Goal: Information Seeking & Learning: Find specific fact

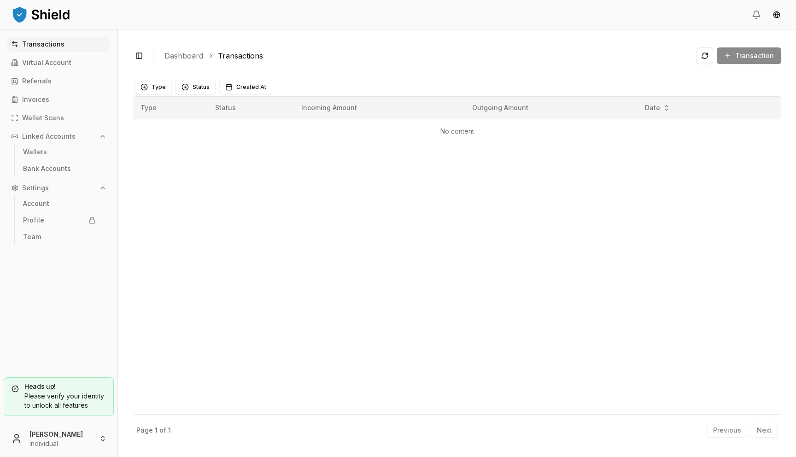
click at [81, 436] on html "Transactions Virtual Account Referrals Invoices Wallet Scans Linked Accounts Wa…" at bounding box center [398, 228] width 796 height 457
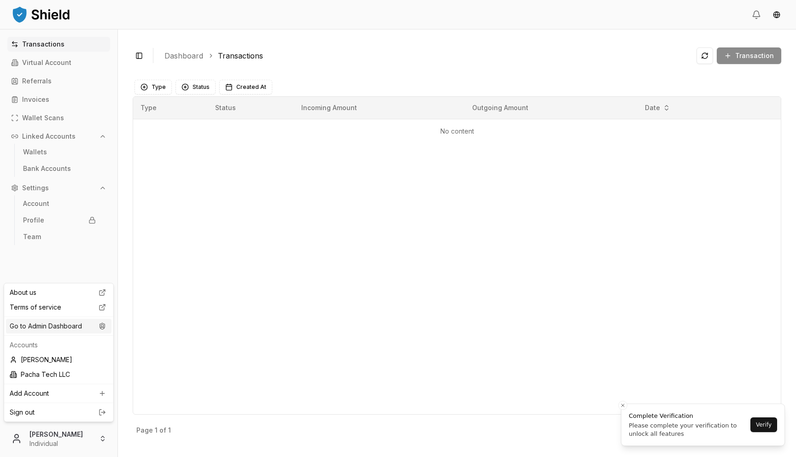
click at [92, 328] on div "Go to Admin Dashboard" at bounding box center [58, 326] width 105 height 15
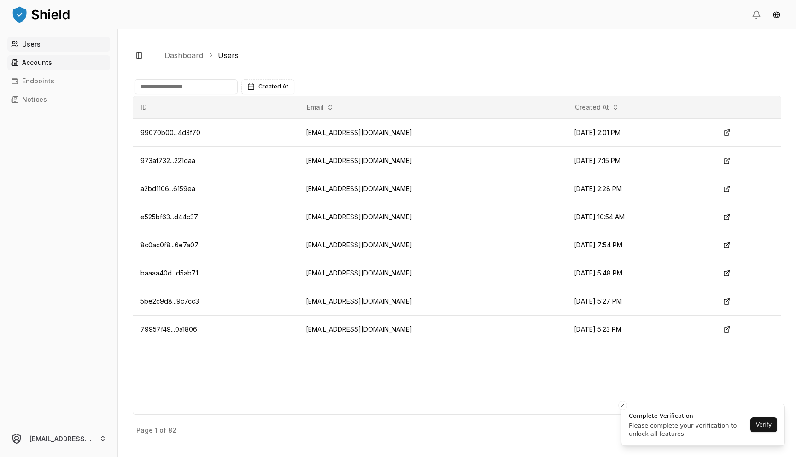
click at [72, 58] on link "Accounts" at bounding box center [58, 62] width 103 height 15
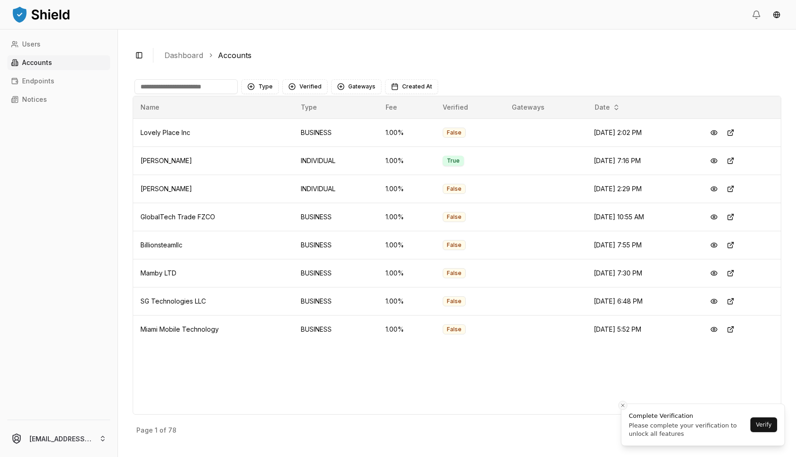
click at [621, 406] on icon "Close toast" at bounding box center [623, 405] width 6 height 6
click at [765, 433] on p "Next" at bounding box center [763, 430] width 15 height 6
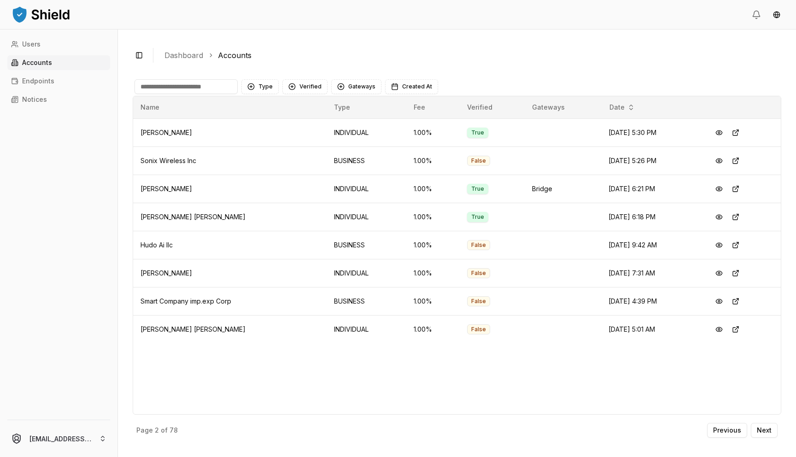
click at [199, 94] on div "Type Verified Gateways Created At" at bounding box center [457, 86] width 648 height 18
click at [190, 88] on input at bounding box center [185, 86] width 103 height 15
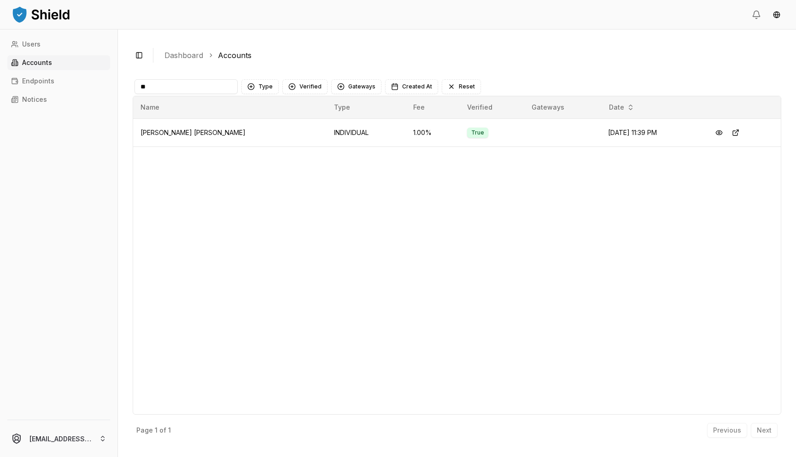
type input "*"
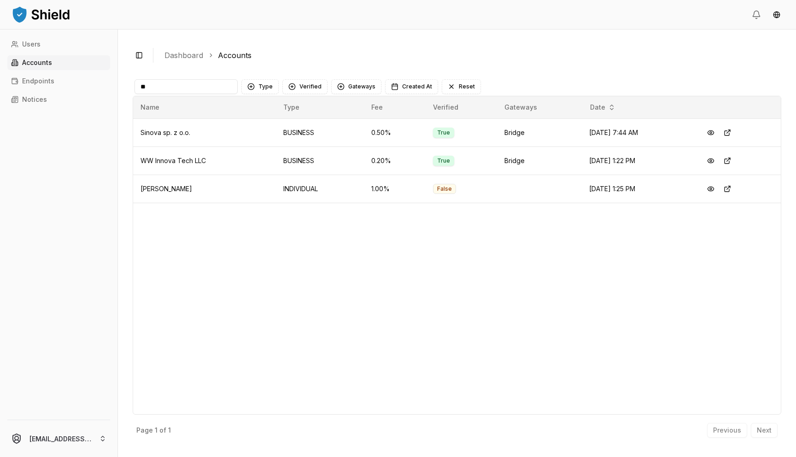
type input "*"
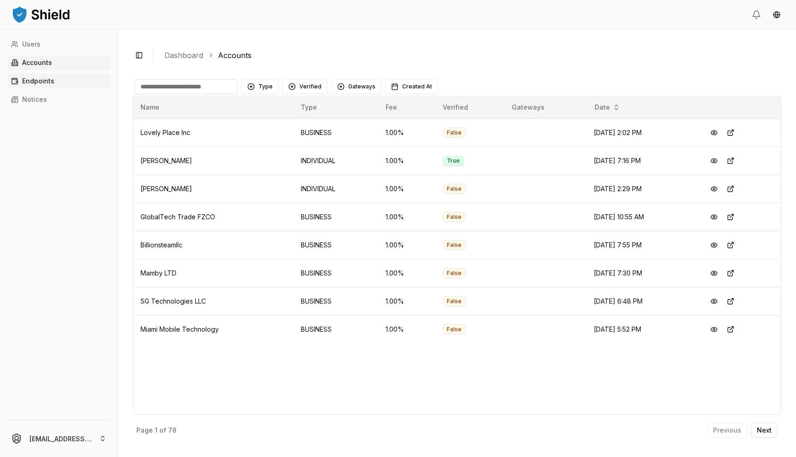
click at [46, 83] on p "Endpoints" at bounding box center [38, 81] width 32 height 6
click at [58, 64] on link "Accounts" at bounding box center [58, 62] width 103 height 15
click at [186, 58] on link "Dashboard" at bounding box center [183, 55] width 39 height 11
click at [22, 41] on link "Users" at bounding box center [58, 44] width 103 height 15
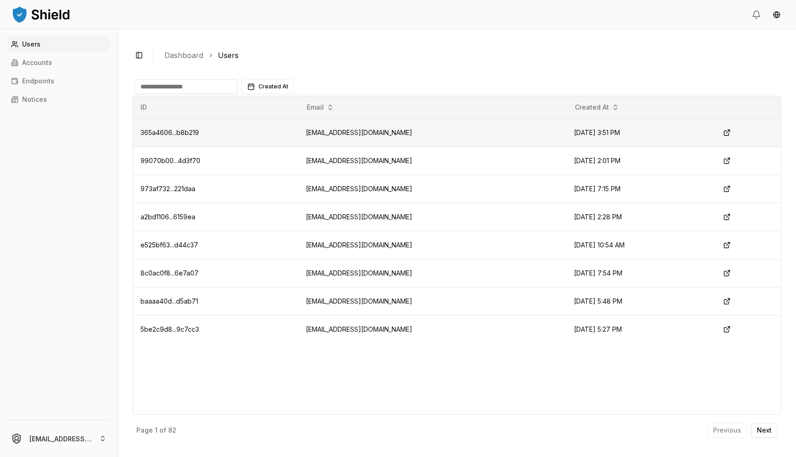
click at [332, 134] on td "[EMAIL_ADDRESS][DOMAIN_NAME]" at bounding box center [432, 132] width 268 height 28
copy td "[EMAIL_ADDRESS][DOMAIN_NAME]"
click at [48, 61] on p "Accounts" at bounding box center [37, 62] width 30 height 6
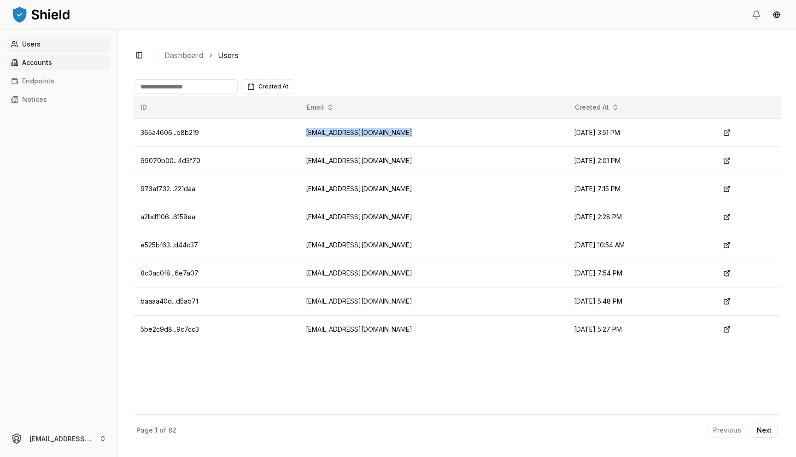
click at [44, 59] on p "Accounts" at bounding box center [37, 62] width 30 height 6
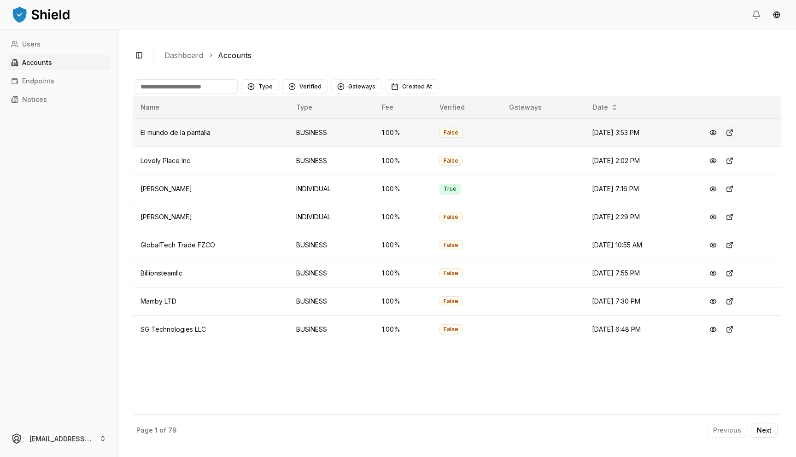
click at [733, 130] on button at bounding box center [729, 132] width 17 height 17
click at [727, 134] on button at bounding box center [729, 132] width 17 height 17
click at [715, 131] on button at bounding box center [712, 132] width 17 height 17
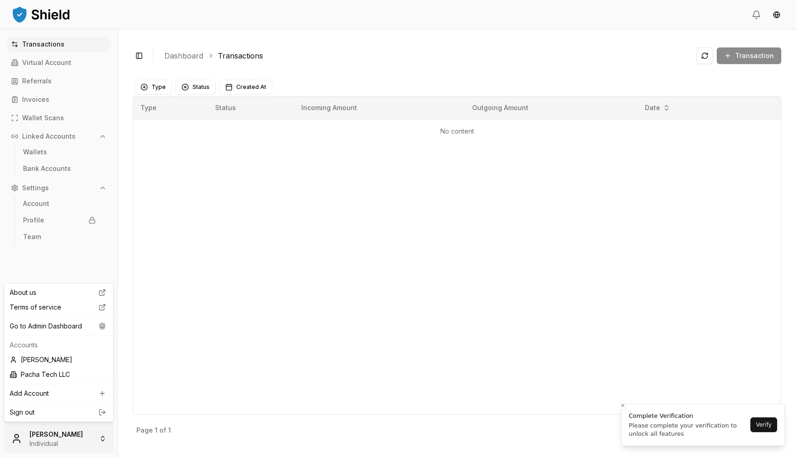
click at [43, 447] on html "Transactions Virtual Account Referrals Invoices Wallet Scans Linked Accounts Wa…" at bounding box center [398, 228] width 796 height 457
click at [87, 318] on div "About us Terms of service Go to Admin Dashboard Accounts Jose Rojas Pacha Tech …" at bounding box center [59, 352] width 110 height 139
click at [87, 326] on div "Go to Admin Dashboard" at bounding box center [58, 326] width 105 height 15
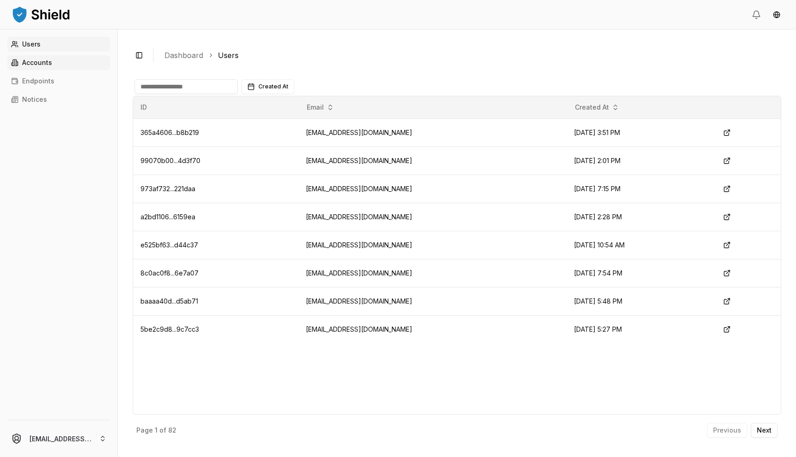
click at [90, 69] on link "Accounts" at bounding box center [58, 62] width 103 height 15
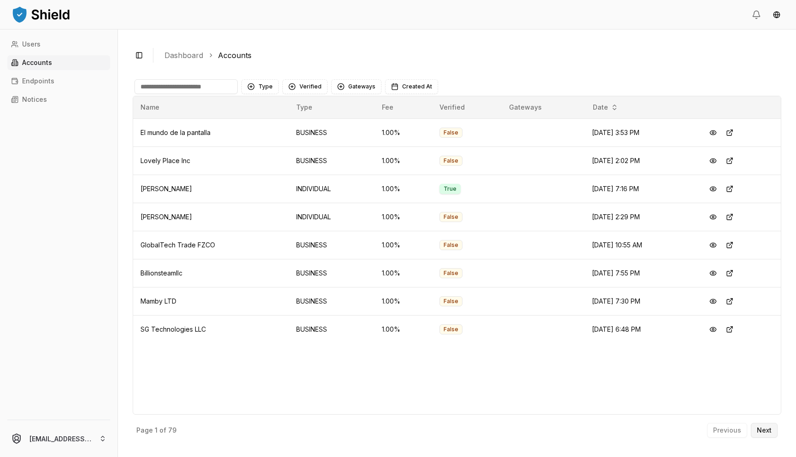
click at [762, 429] on p "Next" at bounding box center [763, 430] width 15 height 6
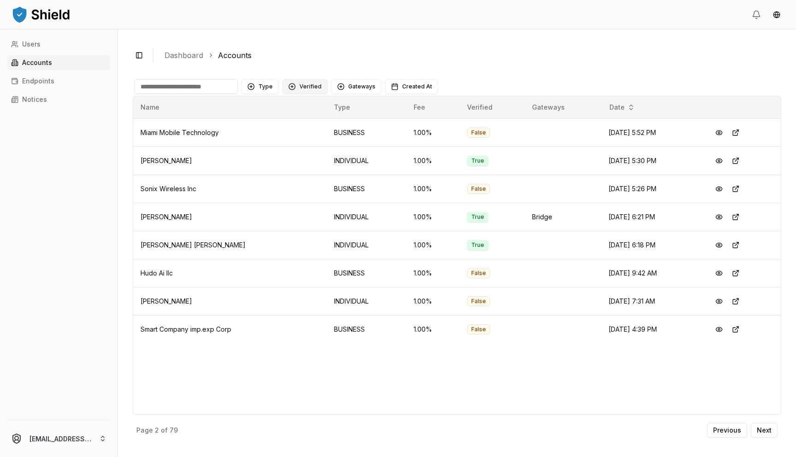
click at [298, 85] on button "Verified" at bounding box center [304, 86] width 45 height 15
click at [309, 127] on span "VERIFIED" at bounding box center [311, 124] width 27 height 9
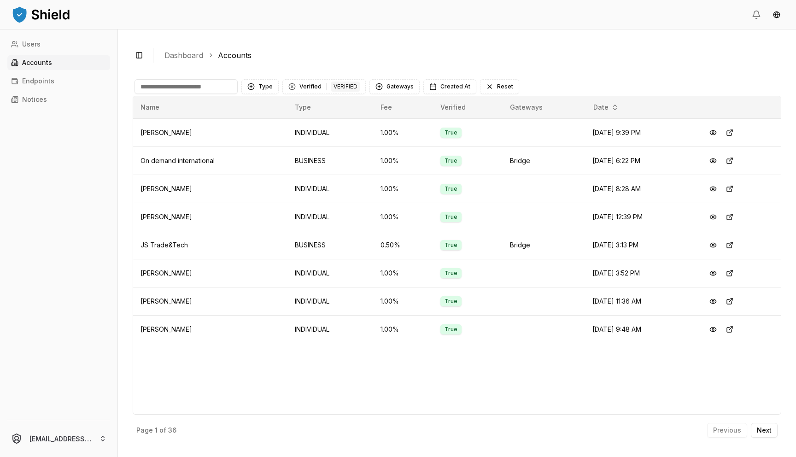
click at [199, 91] on input at bounding box center [185, 86] width 103 height 15
type input "*"
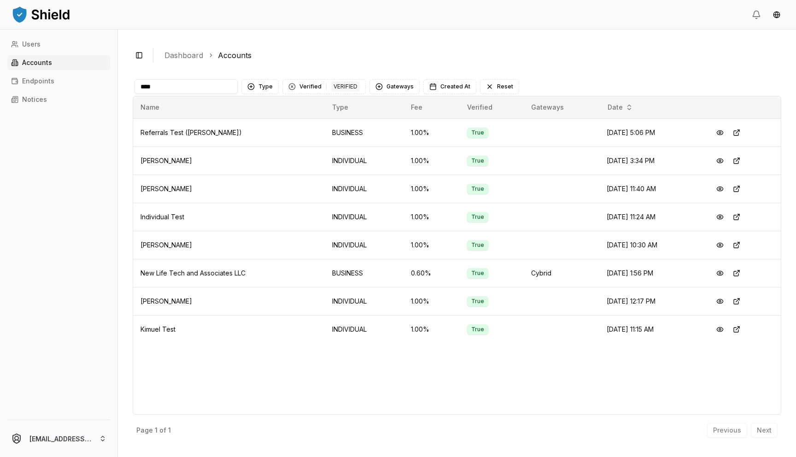
type input "****"
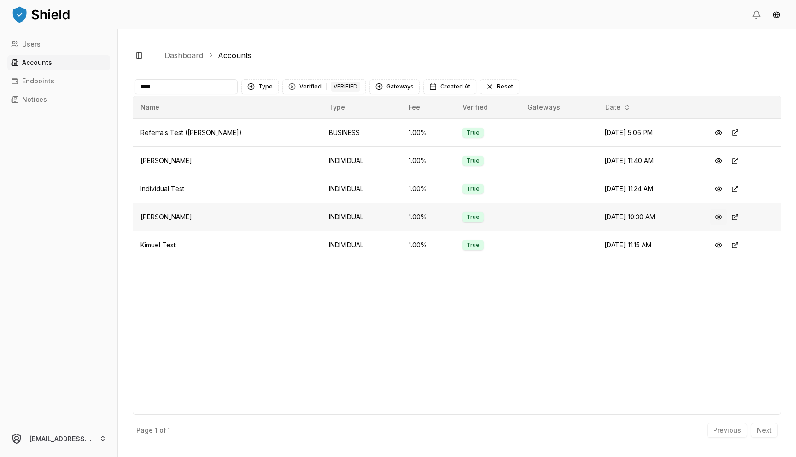
click at [721, 216] on button at bounding box center [718, 217] width 17 height 17
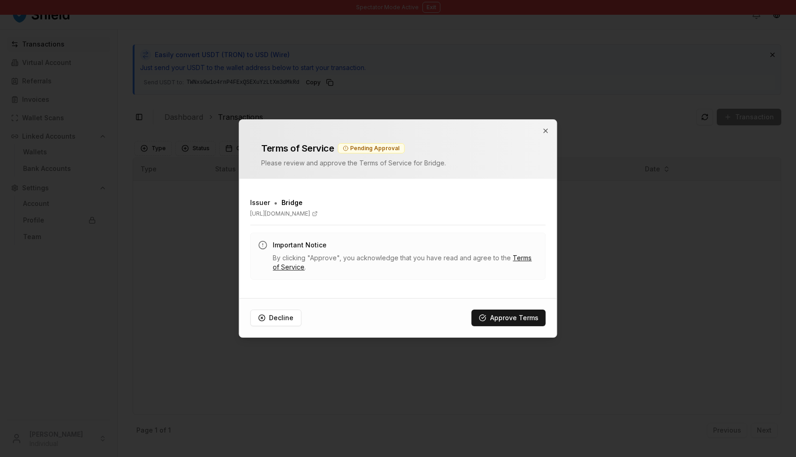
click at [549, 129] on div "Terms of Service Pending Approval Please review and approve the Terms of Servic…" at bounding box center [397, 149] width 317 height 59
click at [544, 129] on icon "button" at bounding box center [546, 131] width 4 height 4
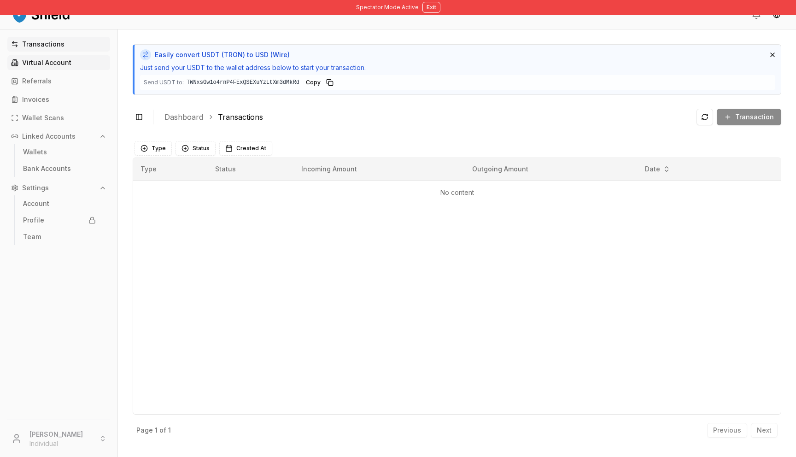
click at [37, 58] on link "Virtual Account" at bounding box center [58, 62] width 103 height 15
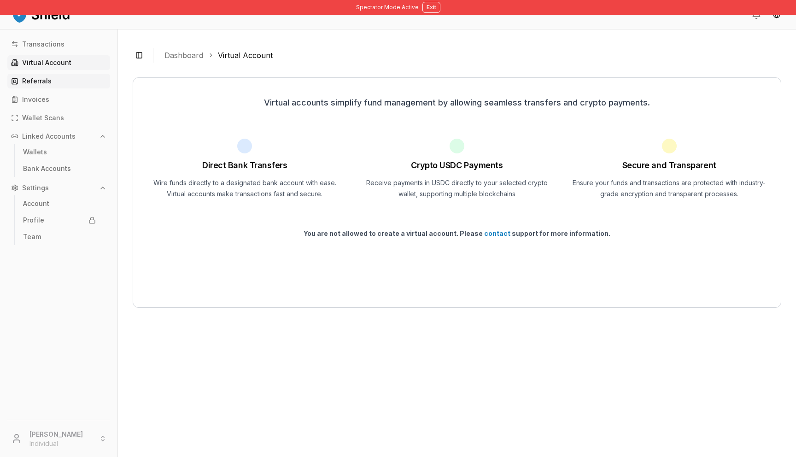
click at [35, 80] on p "Referrals" at bounding box center [36, 81] width 29 height 6
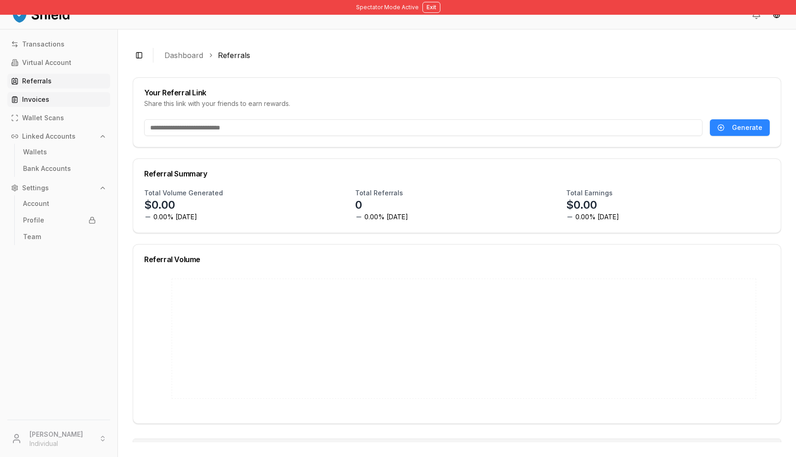
click at [70, 100] on link "Invoices" at bounding box center [58, 99] width 103 height 15
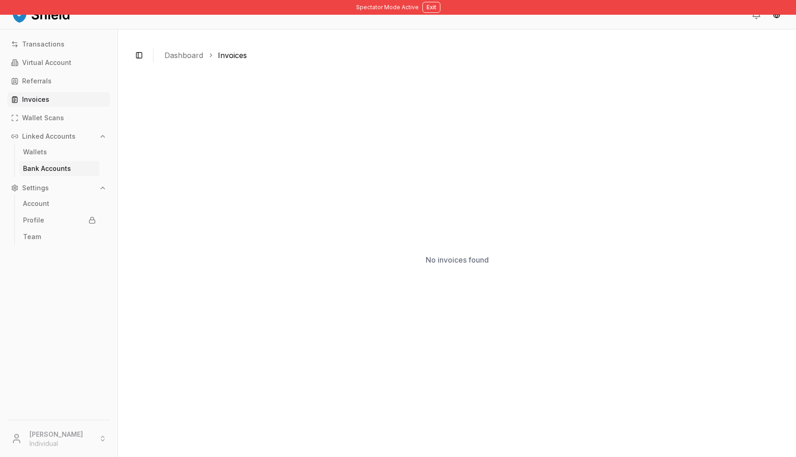
click at [45, 171] on p "Bank Accounts" at bounding box center [47, 168] width 48 height 6
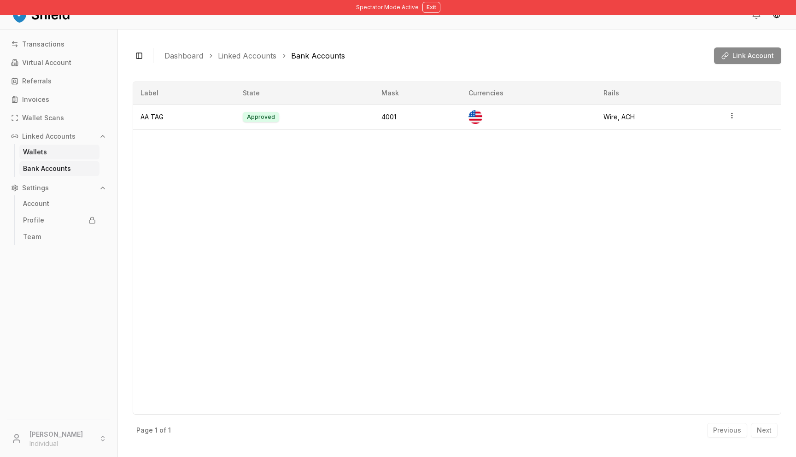
click at [47, 154] on link "Wallets" at bounding box center [59, 152] width 80 height 15
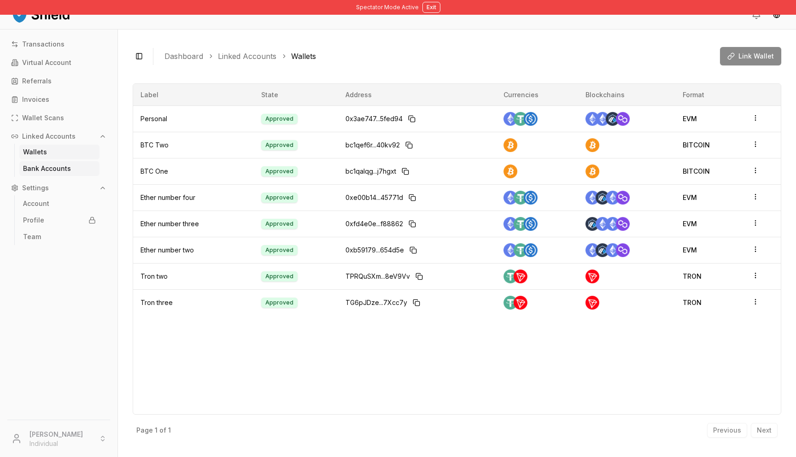
click at [53, 175] on link "Bank Accounts" at bounding box center [59, 168] width 80 height 15
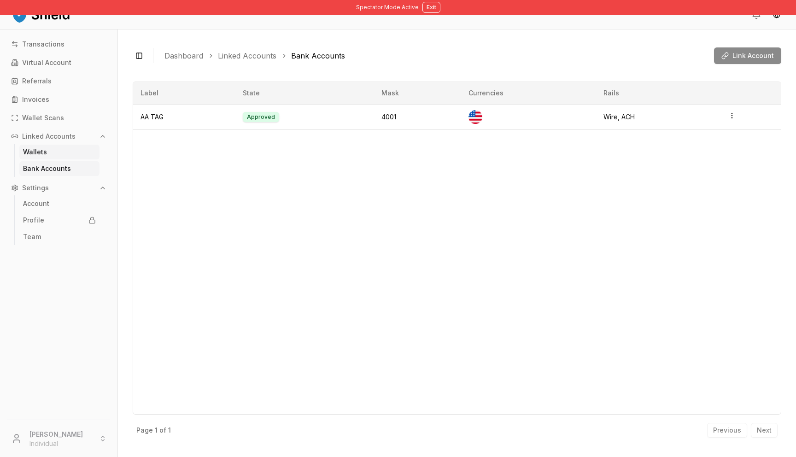
click at [41, 153] on p "Wallets" at bounding box center [35, 152] width 24 height 6
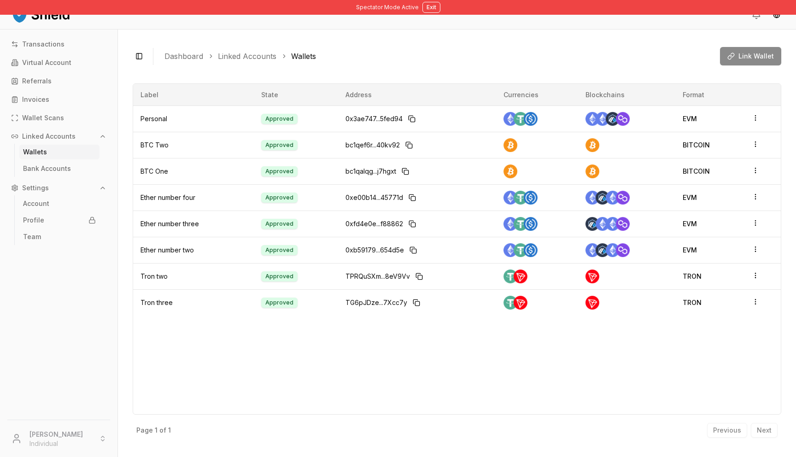
click at [55, 180] on div "Transactions Virtual Account Referrals Invoices Wallet Scans Linked Accounts Wa…" at bounding box center [58, 223] width 117 height 372
click at [38, 203] on p "Account" at bounding box center [36, 203] width 26 height 6
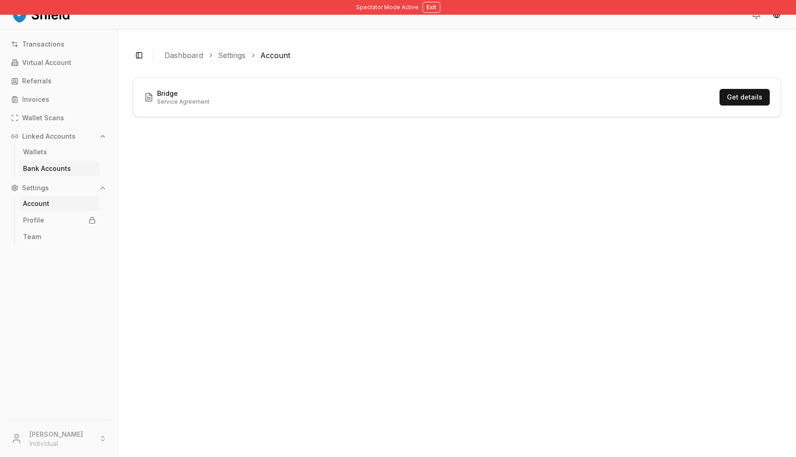
click at [58, 169] on p "Bank Accounts" at bounding box center [47, 168] width 48 height 6
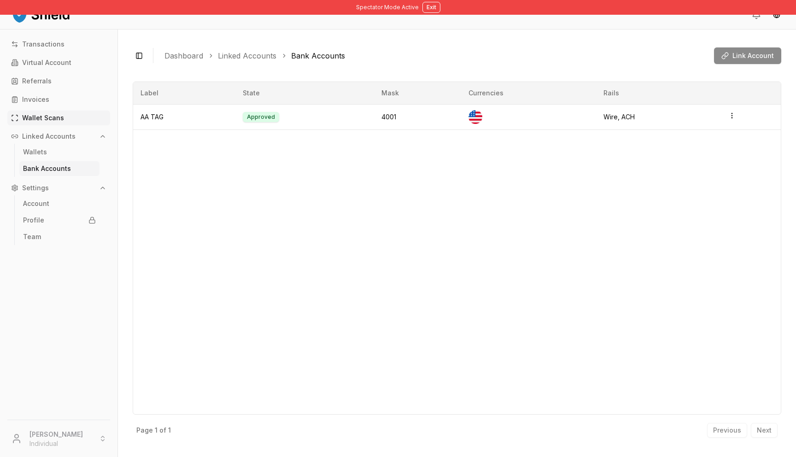
click at [45, 112] on link "Wallet Scans" at bounding box center [58, 118] width 103 height 15
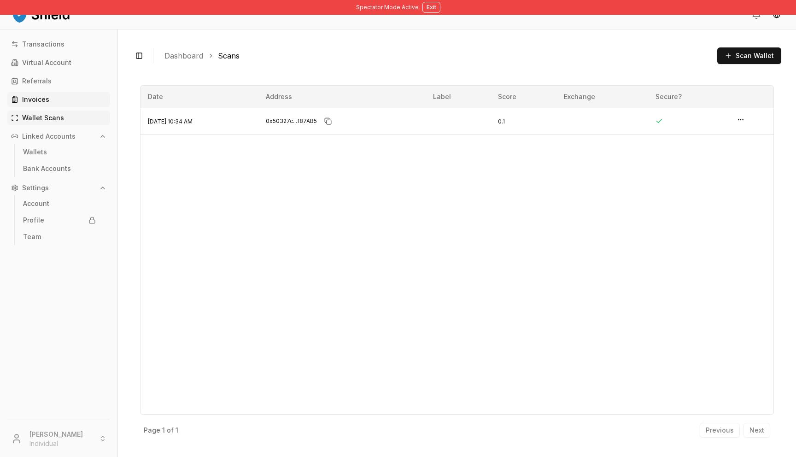
click at [41, 101] on p "Invoices" at bounding box center [35, 99] width 27 height 6
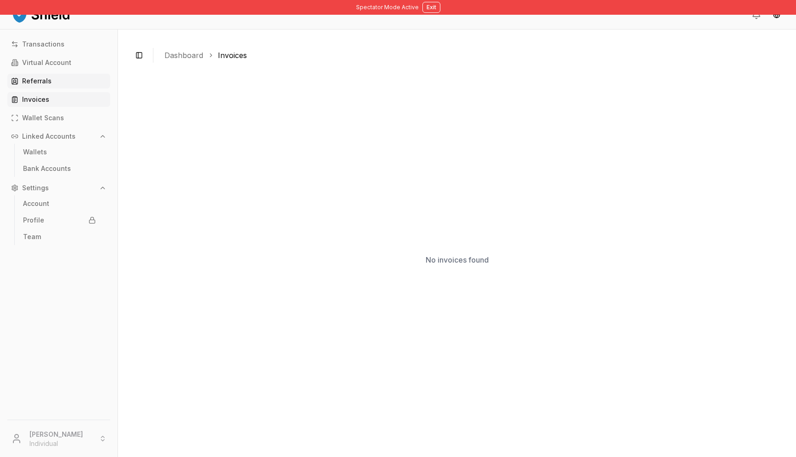
click at [37, 86] on link "Referrals" at bounding box center [58, 81] width 103 height 15
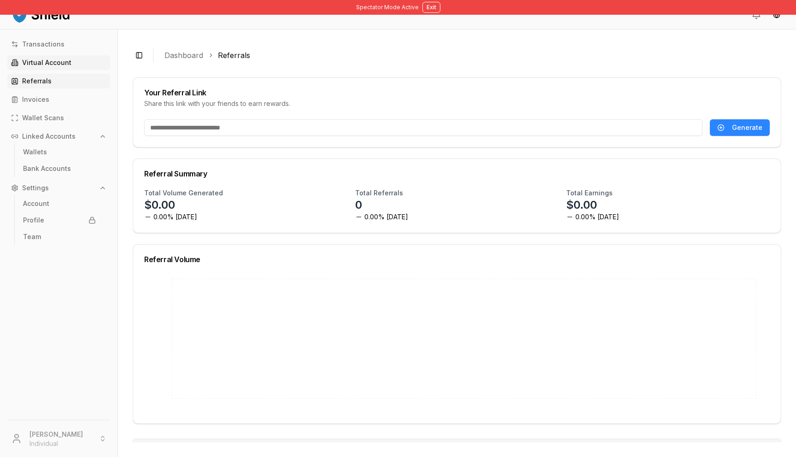
click at [36, 67] on link "Virtual Account" at bounding box center [58, 62] width 103 height 15
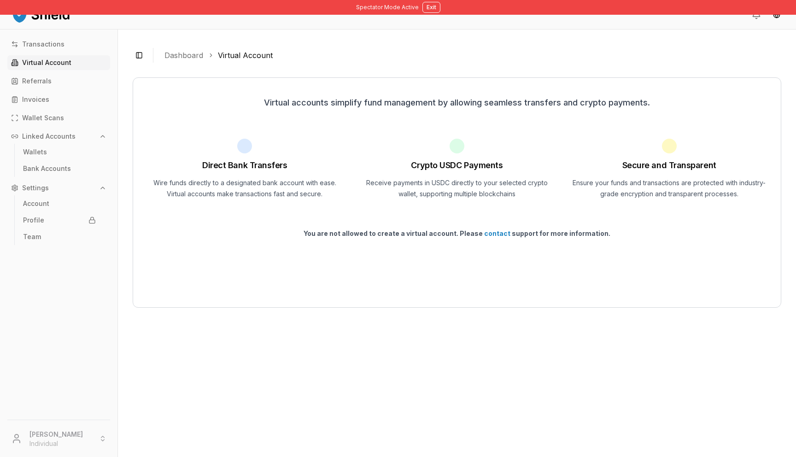
click at [36, 64] on p "Virtual Account" at bounding box center [46, 62] width 49 height 6
click at [52, 44] on p "Transactions" at bounding box center [43, 44] width 42 height 6
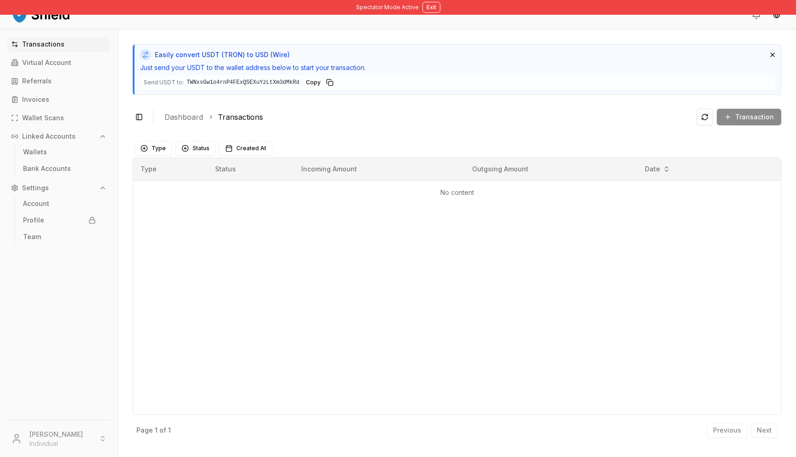
click at [261, 81] on code "TWNxsGw1o4rnP4FExQSEXuYzLtXm3dMkRd" at bounding box center [242, 82] width 113 height 7
click at [220, 82] on code "TWNxsGw1o4rnP4FExQSEXuYzLtXm3dMkRd" at bounding box center [242, 82] width 113 height 7
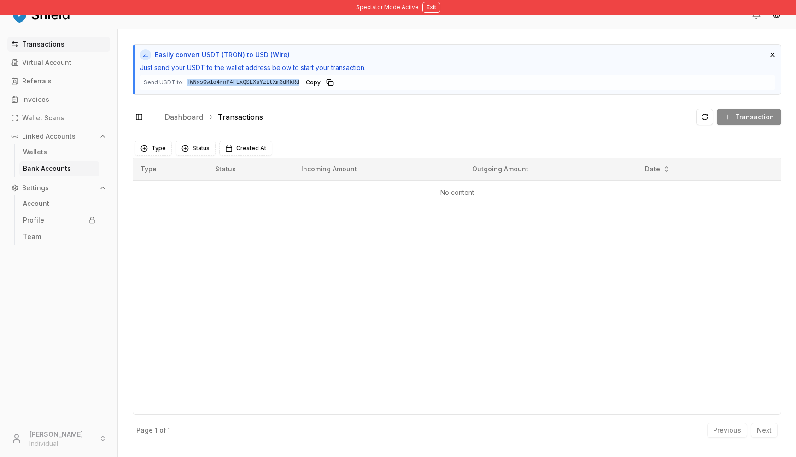
click at [61, 167] on p "Bank Accounts" at bounding box center [47, 168] width 48 height 6
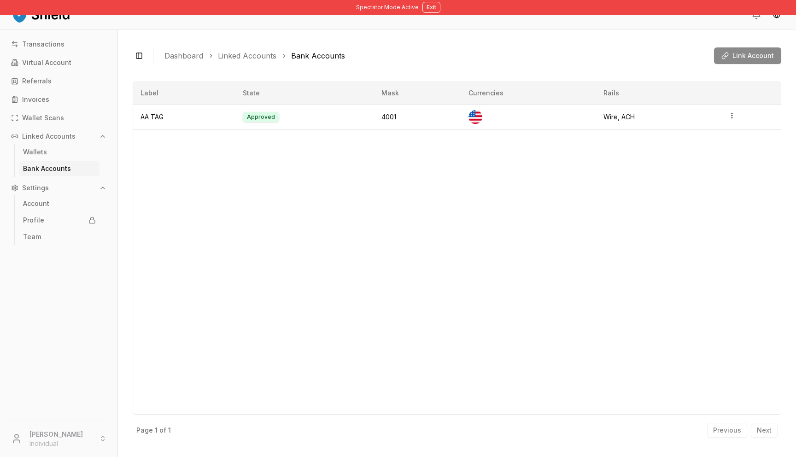
click at [746, 60] on div "Link Account" at bounding box center [747, 55] width 67 height 17
click at [41, 154] on p "Wallets" at bounding box center [35, 152] width 24 height 6
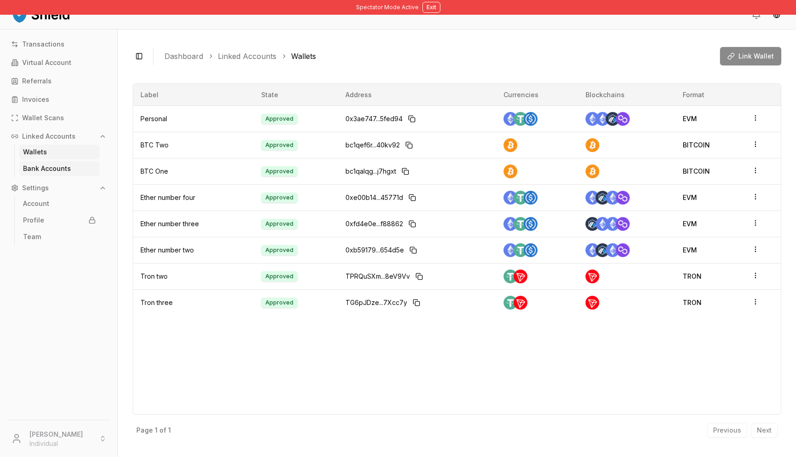
click at [53, 175] on link "Bank Accounts" at bounding box center [59, 168] width 80 height 15
click at [45, 151] on p "Wallets" at bounding box center [35, 152] width 24 height 6
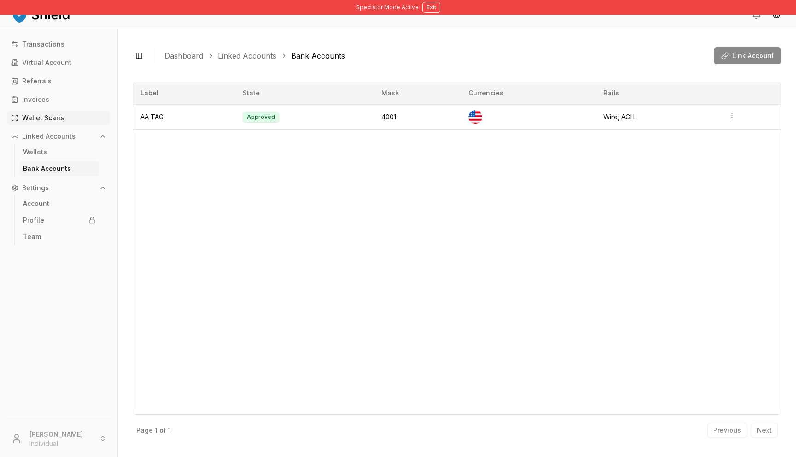
click at [48, 120] on p "Wallet Scans" at bounding box center [43, 118] width 42 height 6
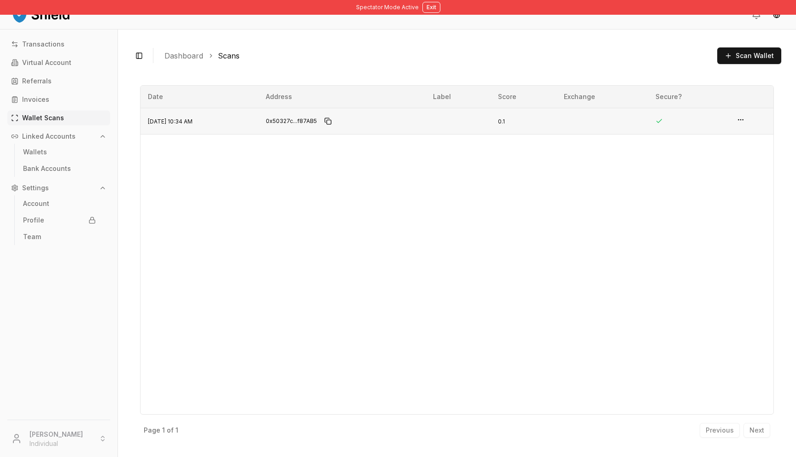
click at [209, 116] on td "Feb 14, 2025, 10:34 AM" at bounding box center [199, 121] width 118 height 26
click at [35, 111] on link "Wallet Scans" at bounding box center [58, 118] width 103 height 15
click at [35, 93] on link "Invoices" at bounding box center [58, 99] width 103 height 15
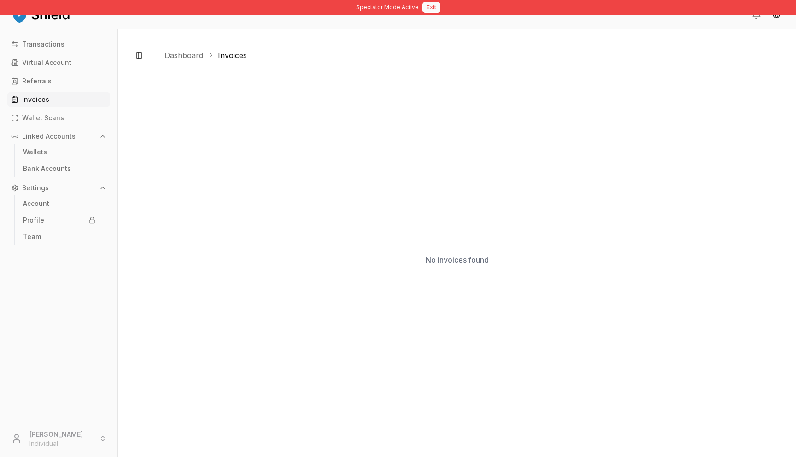
click at [431, 11] on button "Exit" at bounding box center [431, 7] width 18 height 11
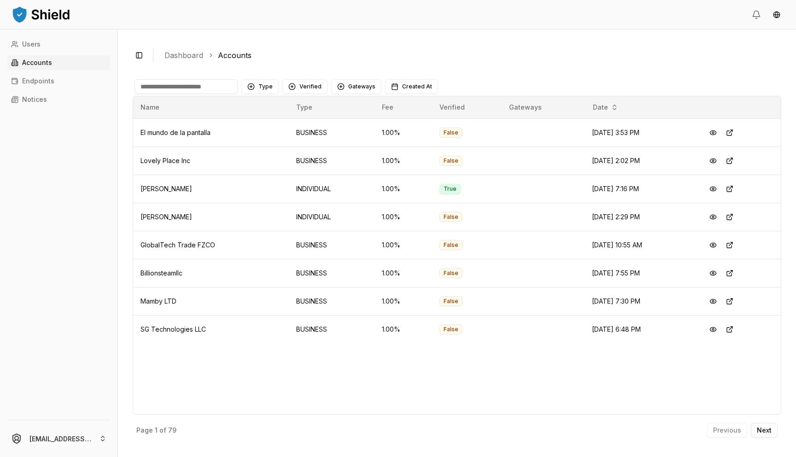
click at [200, 90] on input at bounding box center [185, 86] width 103 height 15
type input "****"
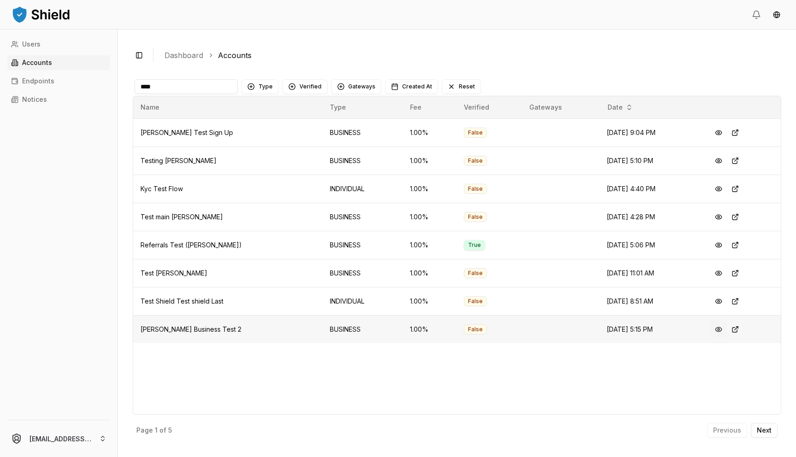
click at [717, 327] on button at bounding box center [718, 329] width 17 height 17
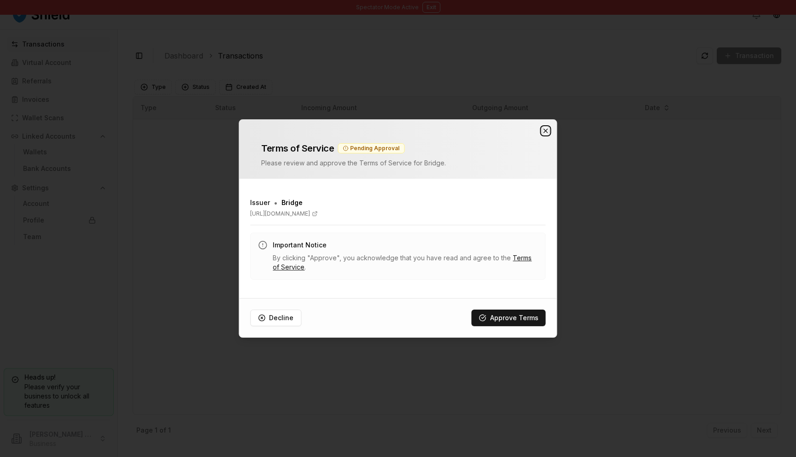
click at [544, 131] on icon "button" at bounding box center [545, 130] width 7 height 7
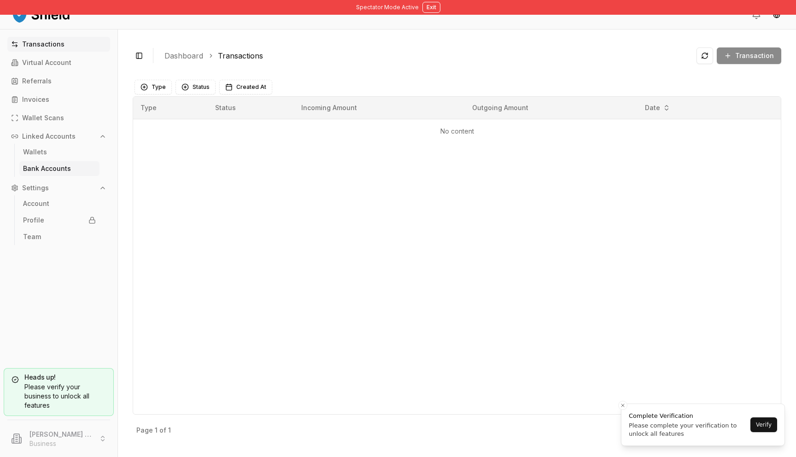
click at [55, 170] on p "Bank Accounts" at bounding box center [47, 168] width 48 height 6
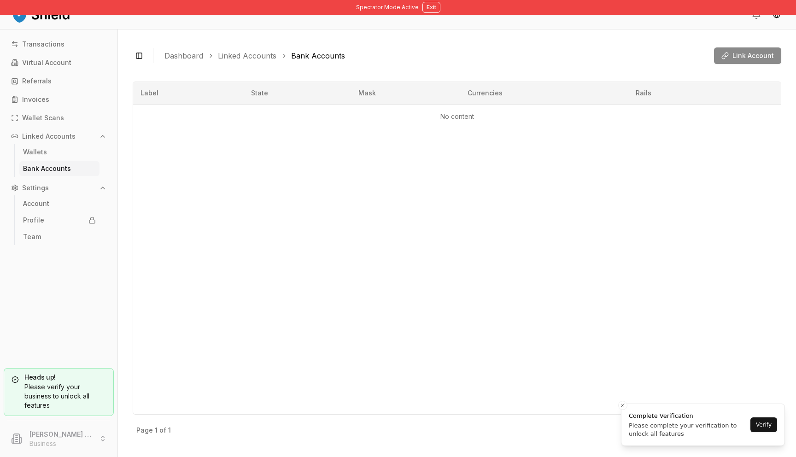
click at [43, 160] on ul "Bank Accounts" at bounding box center [59, 168] width 90 height 17
click at [36, 153] on p "Wallets" at bounding box center [35, 152] width 24 height 6
click at [43, 103] on p "Invoices" at bounding box center [35, 99] width 27 height 6
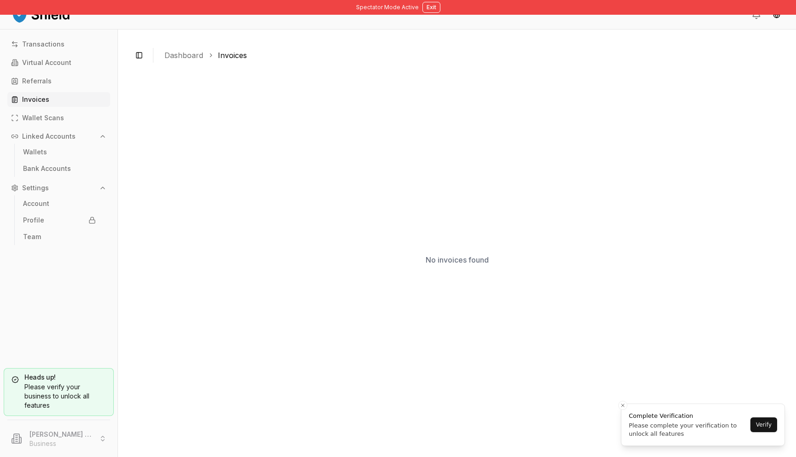
click at [43, 103] on p "Invoices" at bounding box center [35, 99] width 27 height 6
